Goal: Task Accomplishment & Management: Use online tool/utility

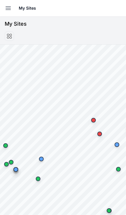
click at [8, 6] on icon "button" at bounding box center [8, 8] width 7 height 7
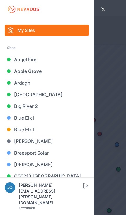
click at [37, 93] on link "[GEOGRAPHIC_DATA]" at bounding box center [47, 95] width 84 height 12
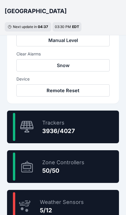
scroll to position [292, 0]
click at [95, 129] on div "97.7 % Trackers 3936/4027" at bounding box center [63, 127] width 112 height 33
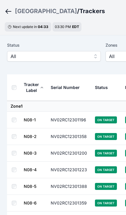
scroll to position [27, 0]
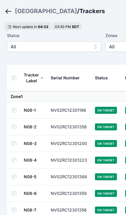
click at [25, 50] on span "All" at bounding box center [50, 46] width 78 height 7
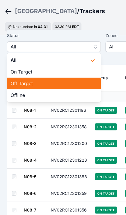
click at [14, 87] on div "Off Target" at bounding box center [53, 84] width 93 height 12
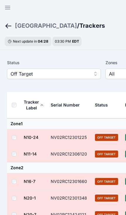
click at [11, 107] on th at bounding box center [15, 105] width 16 height 27
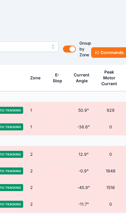
scroll to position [27, 142]
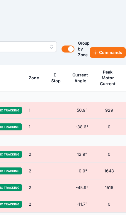
click at [104, 49] on button "Commands" at bounding box center [107, 52] width 36 height 11
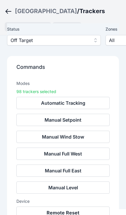
scroll to position [58, 0]
click at [79, 215] on button "Remote Reset" at bounding box center [62, 213] width 93 height 12
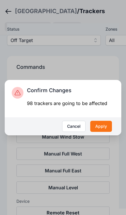
click at [106, 132] on button "Apply" at bounding box center [101, 126] width 22 height 11
